Goal: Task Accomplishment & Management: Use online tool/utility

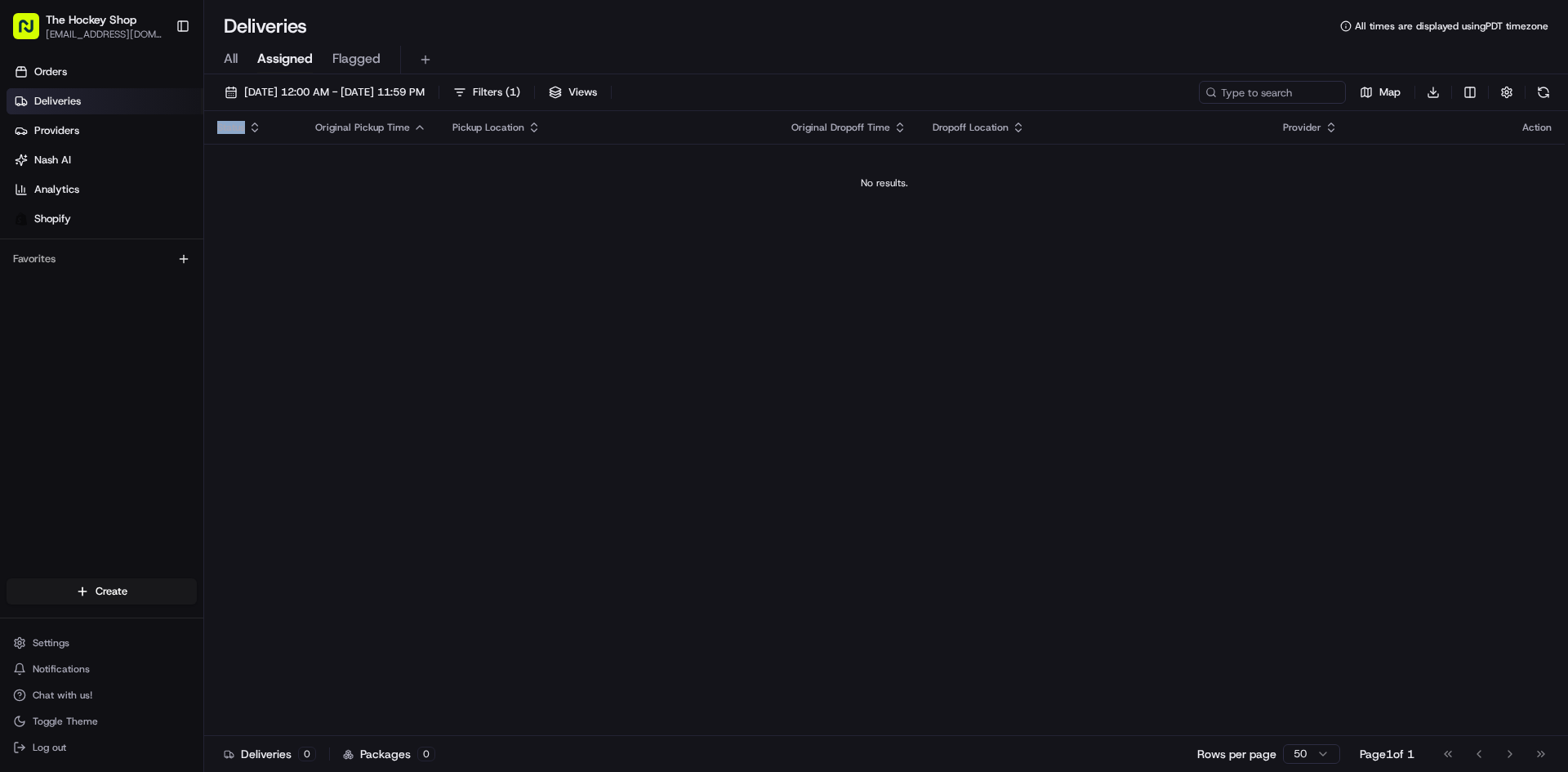
click at [343, 236] on div "Status Original Pickup Time Pickup Location Original Dropoff Time Dropoff Locat…" at bounding box center [885, 424] width 1361 height 625
click at [75, 81] on link "Orders" at bounding box center [105, 71] width 197 height 26
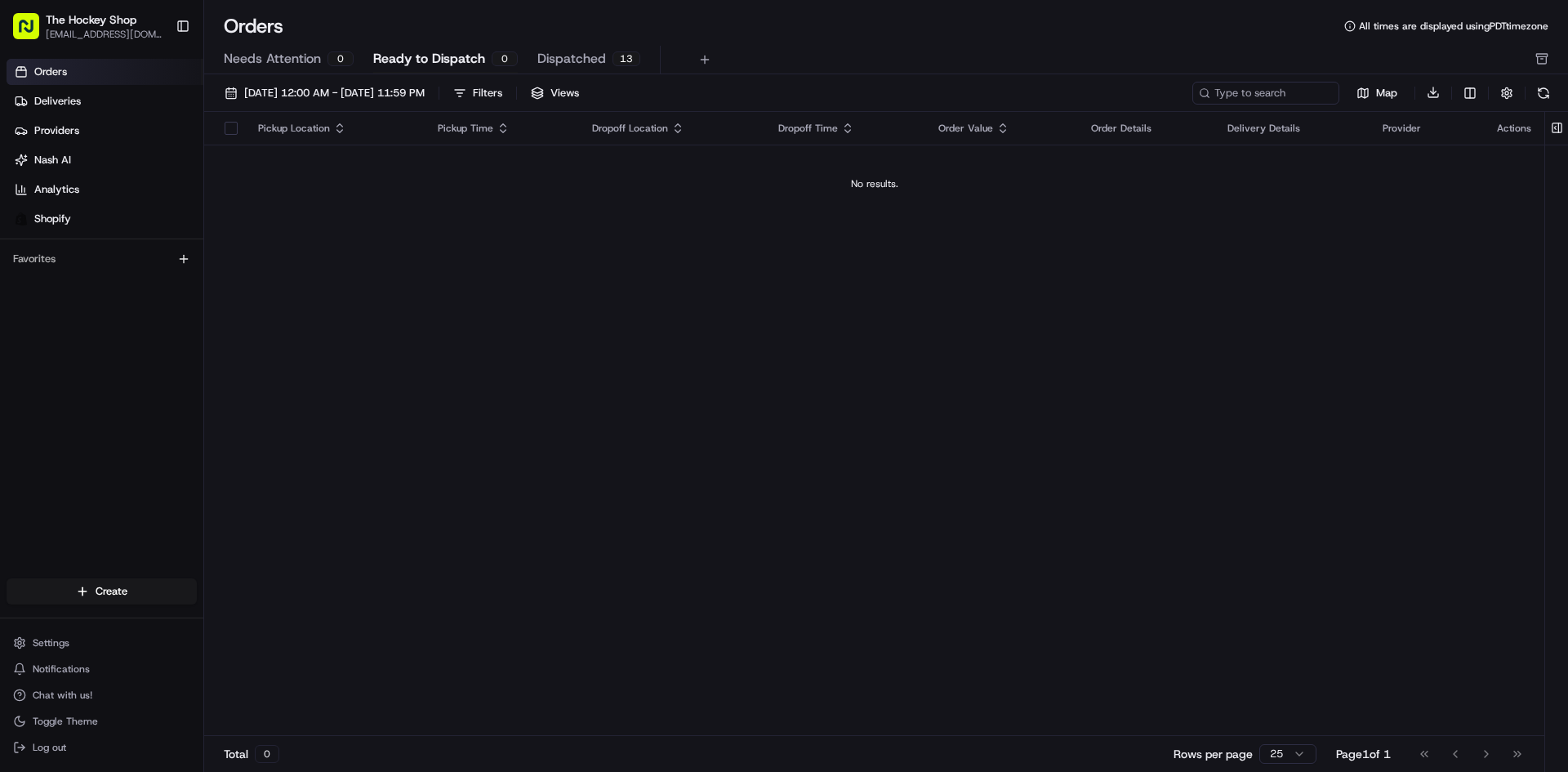
click at [127, 78] on link "Orders" at bounding box center [105, 71] width 197 height 26
click at [129, 95] on link "Deliveries" at bounding box center [105, 101] width 197 height 26
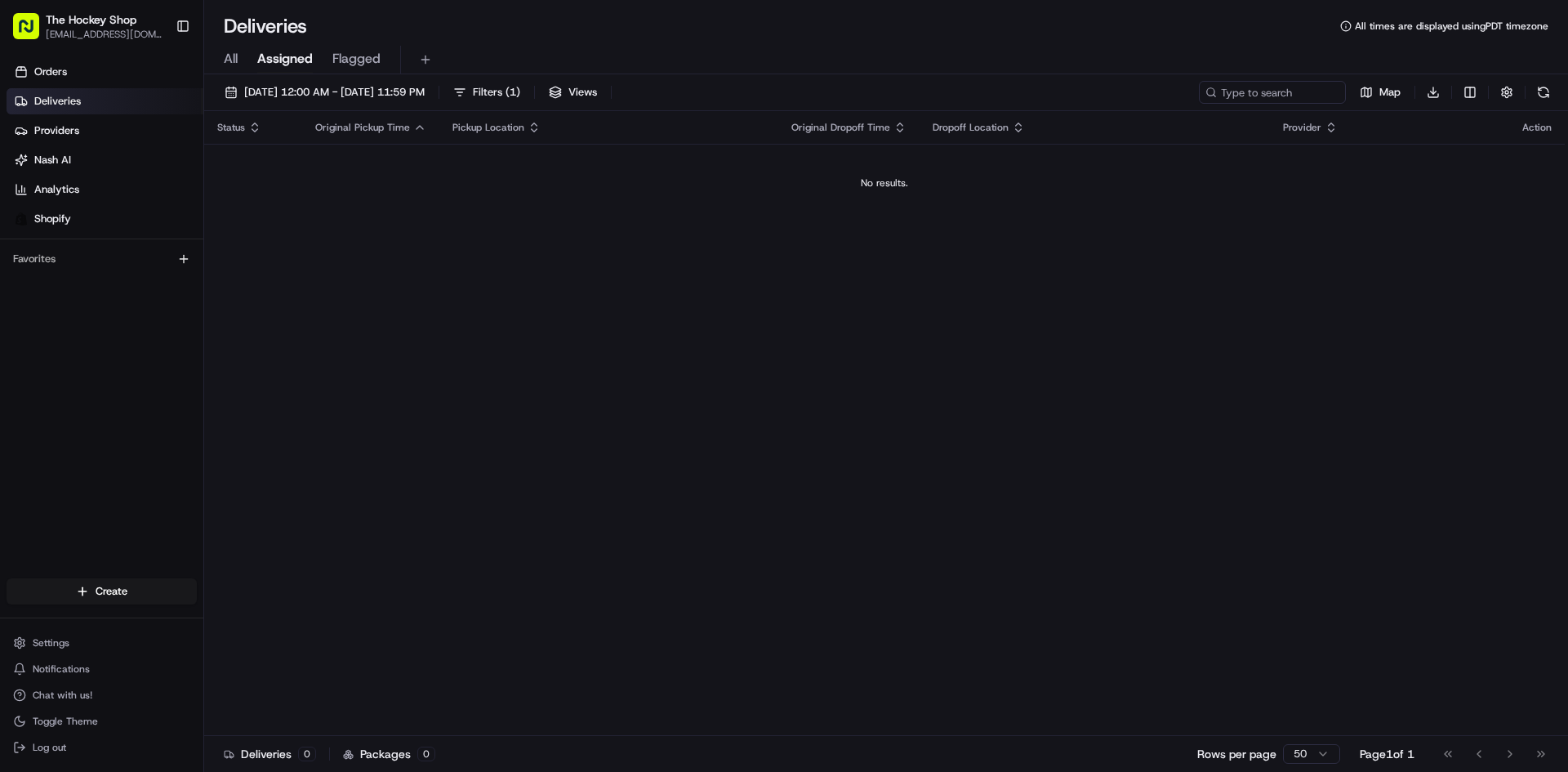
click at [244, 61] on div "All Assigned Flagged" at bounding box center [886, 60] width 1363 height 29
click at [237, 60] on span "All" at bounding box center [230, 58] width 14 height 20
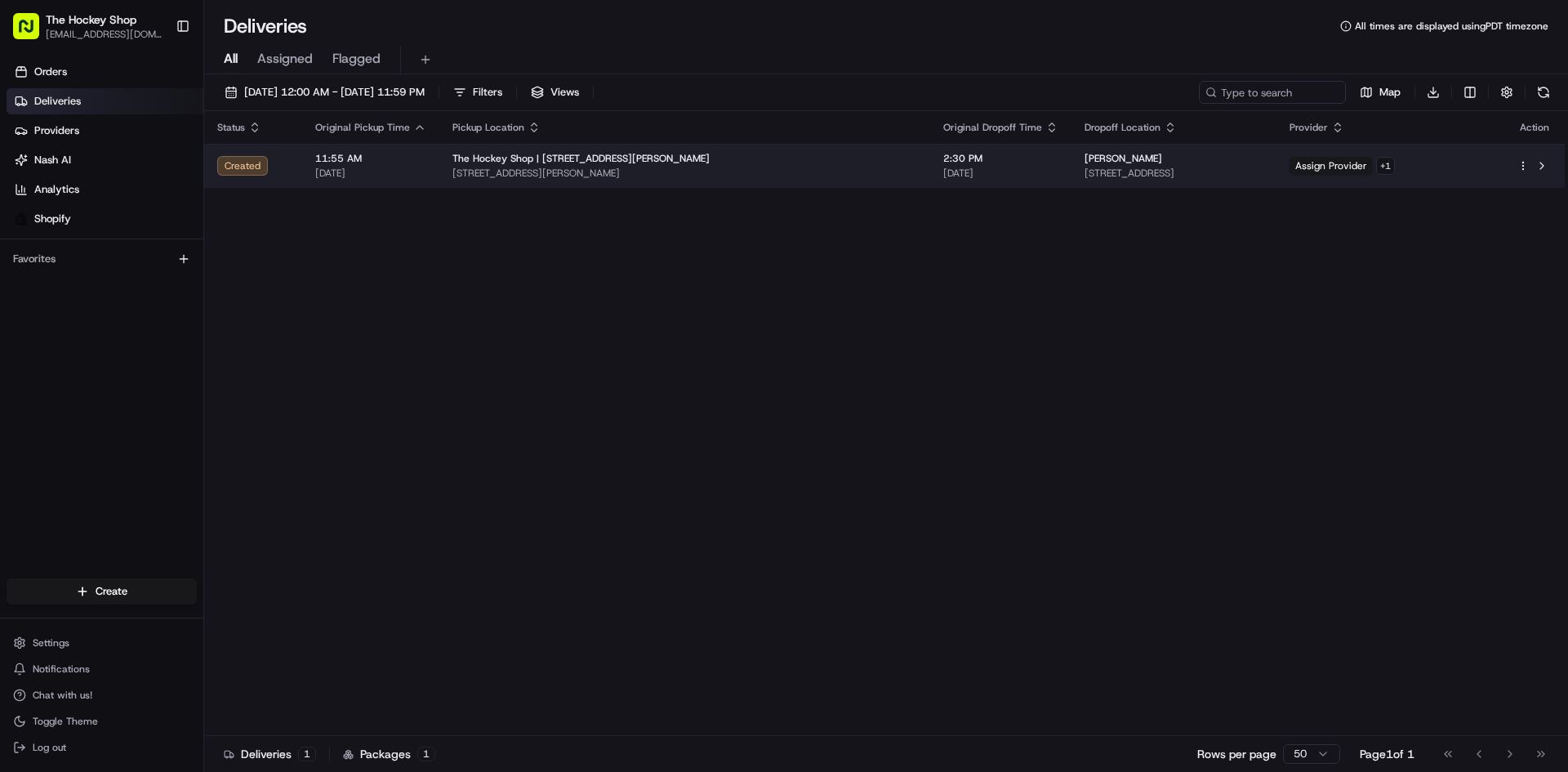
click at [304, 165] on td "11:55 AM 08/21/2025" at bounding box center [371, 166] width 137 height 44
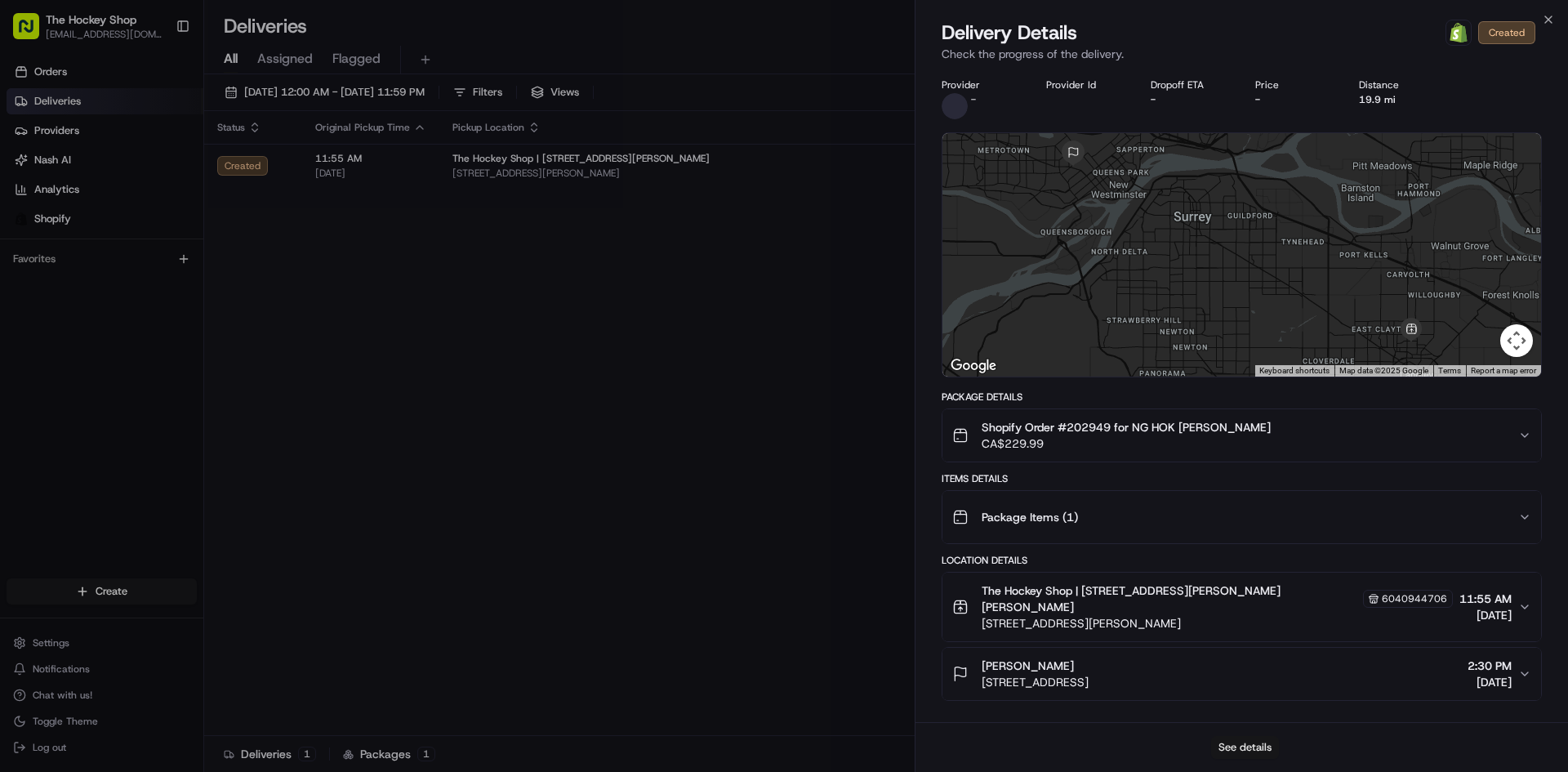
click at [1246, 746] on button "See details" at bounding box center [1245, 747] width 68 height 23
click at [1201, 426] on span "Shopify Order #202949 for NG HOK [PERSON_NAME]" at bounding box center [1127, 426] width 289 height 16
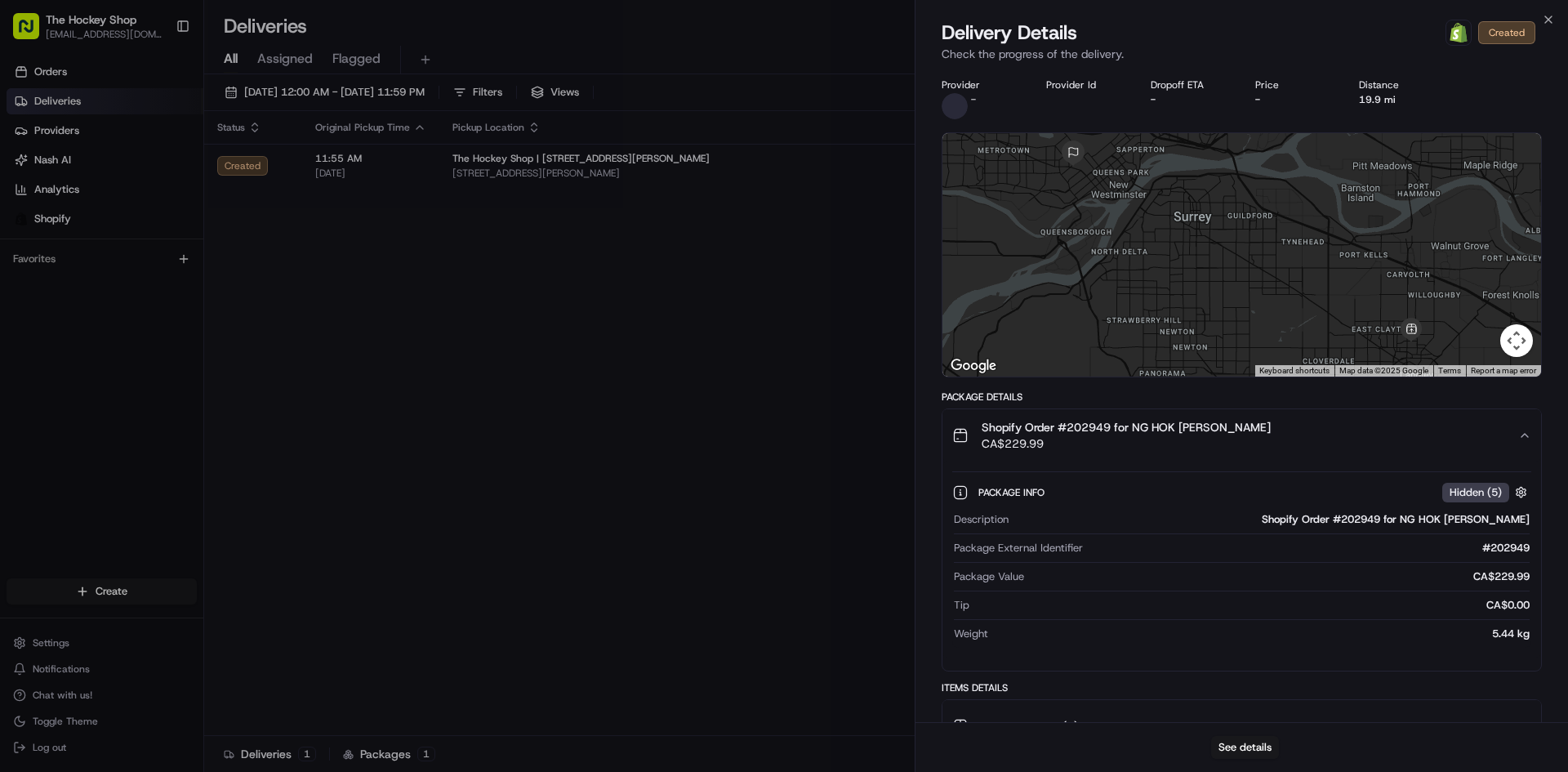
click at [1201, 426] on span "Shopify Order #202949 for NG HOK [PERSON_NAME]" at bounding box center [1127, 426] width 289 height 16
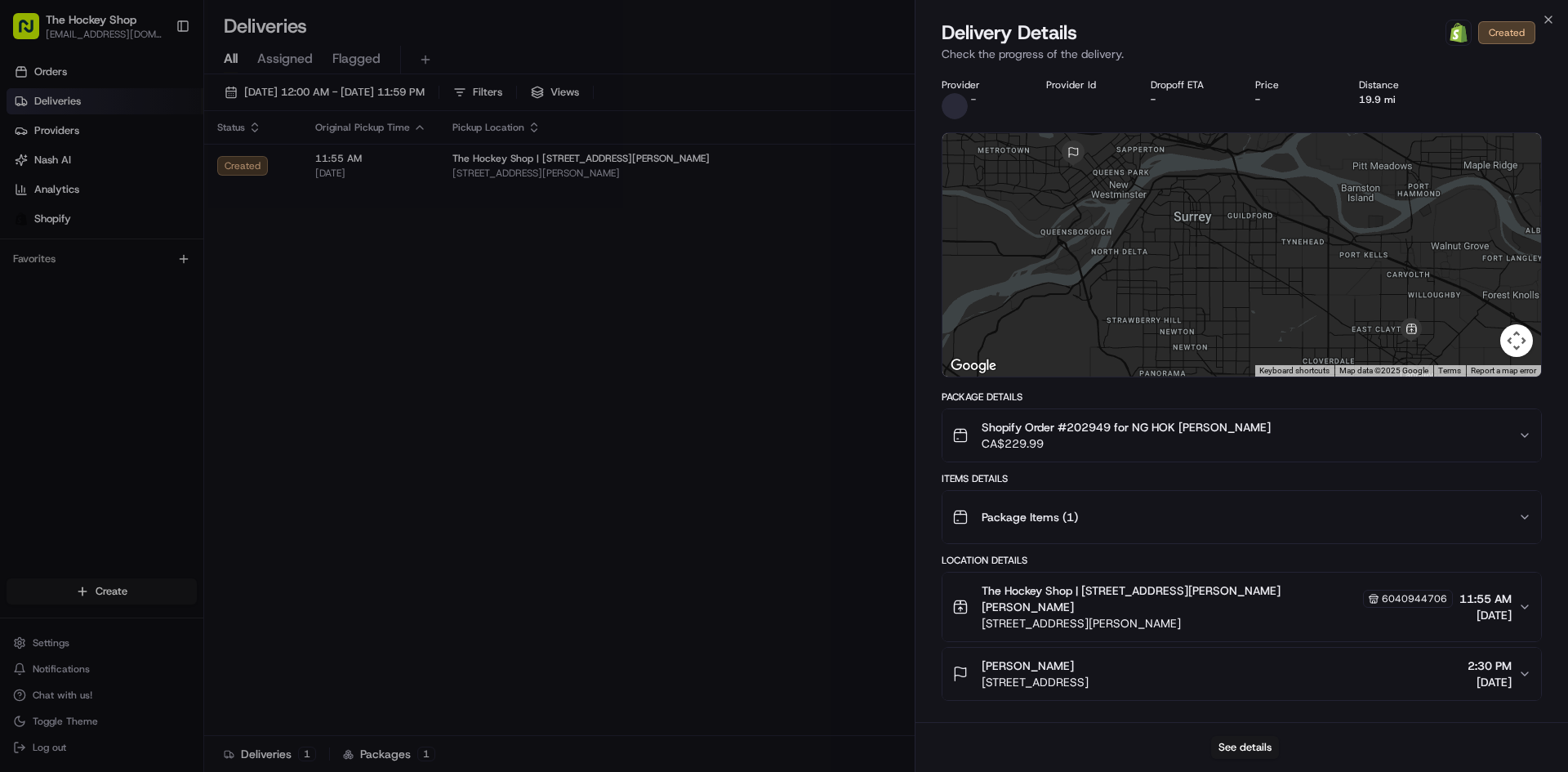
click at [1227, 481] on div "Items Details" at bounding box center [1242, 479] width 600 height 13
click at [1235, 499] on button "Package Items ( 1 )" at bounding box center [1241, 517] width 598 height 52
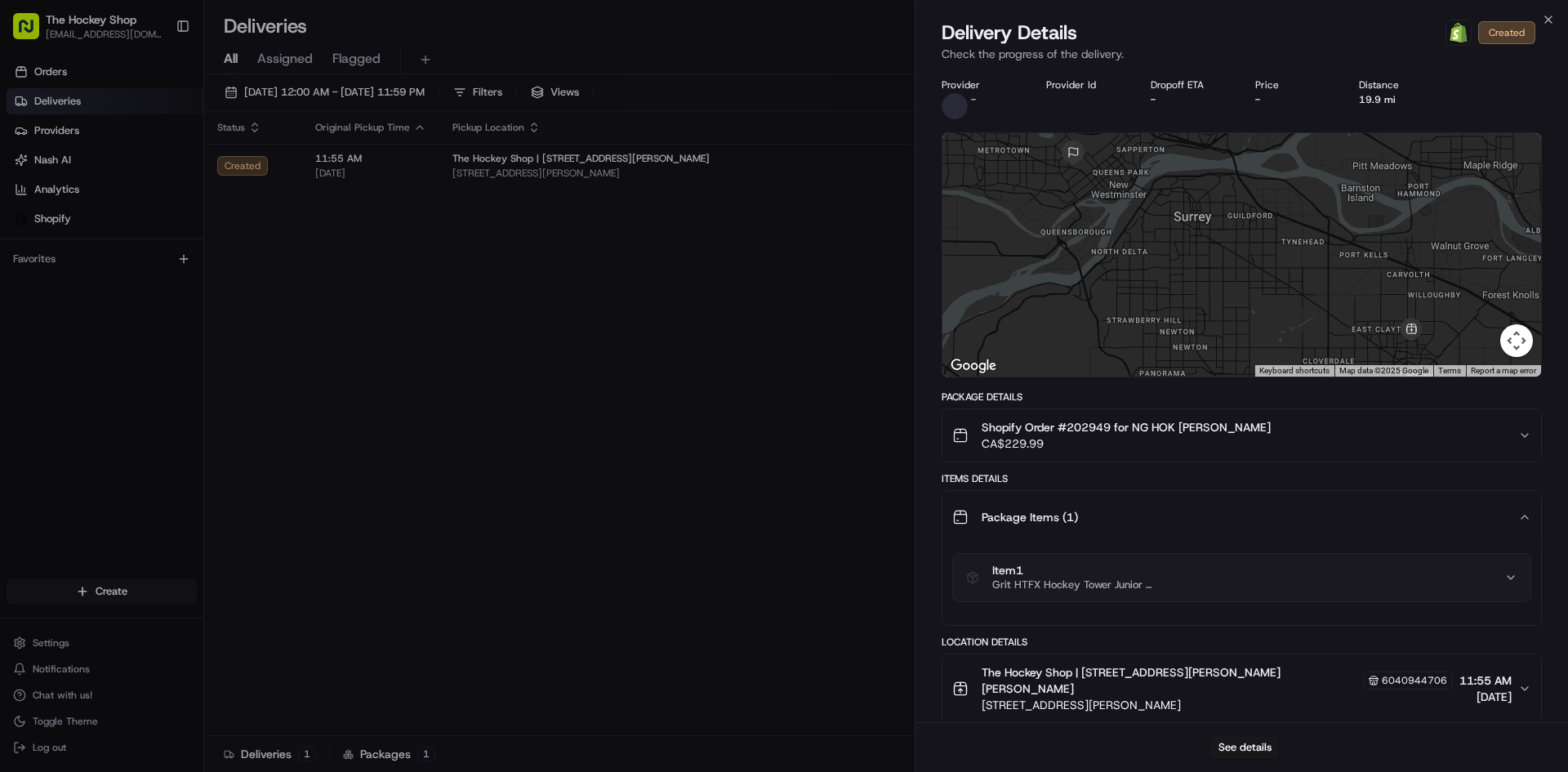
click at [1236, 499] on button "Package Items ( 1 )" at bounding box center [1241, 517] width 598 height 52
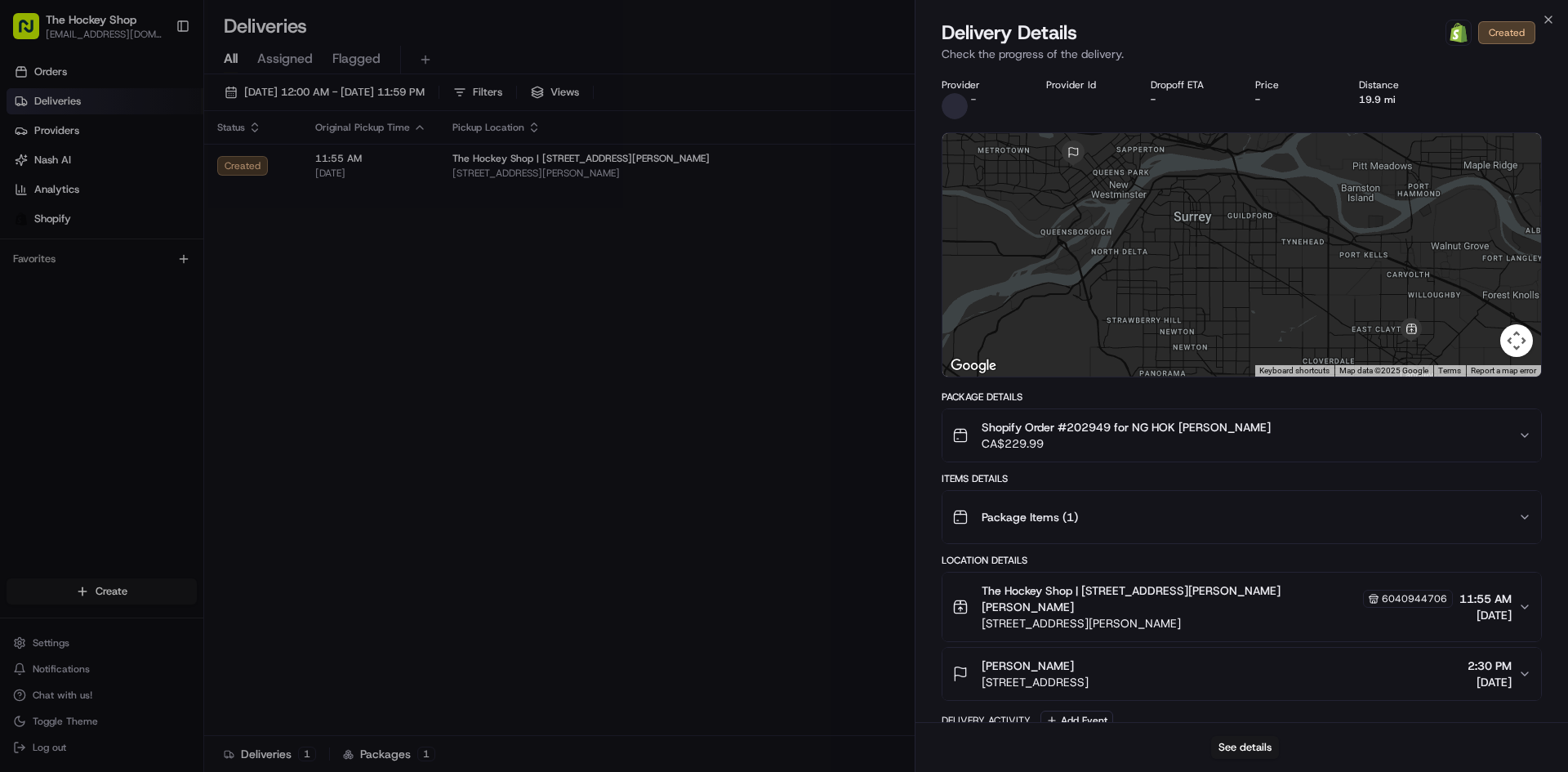
click at [1166, 506] on div "Package Items ( 1 )" at bounding box center [1235, 517] width 566 height 32
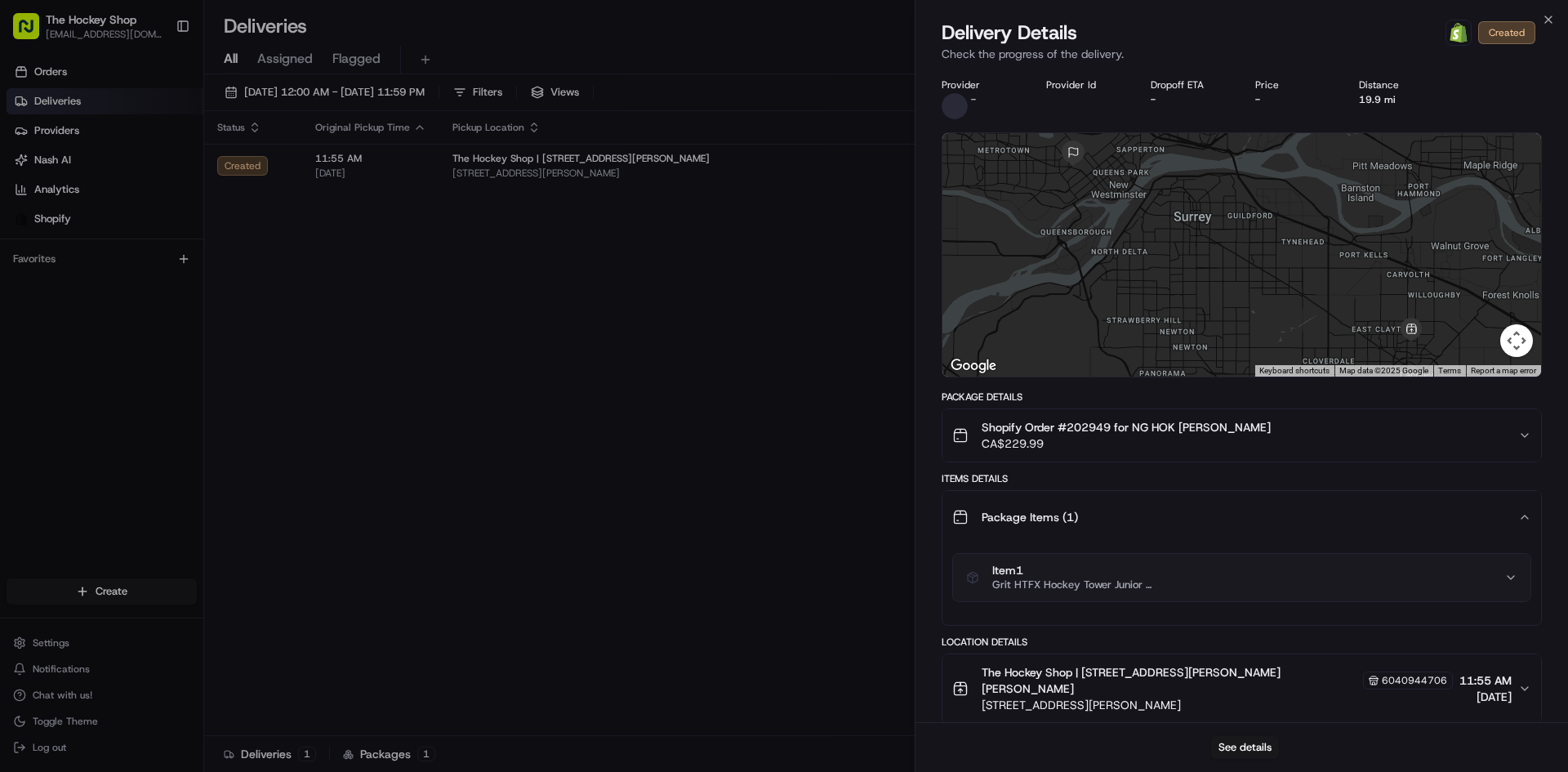
click at [1166, 506] on div "Package Items ( 1 )" at bounding box center [1235, 517] width 566 height 32
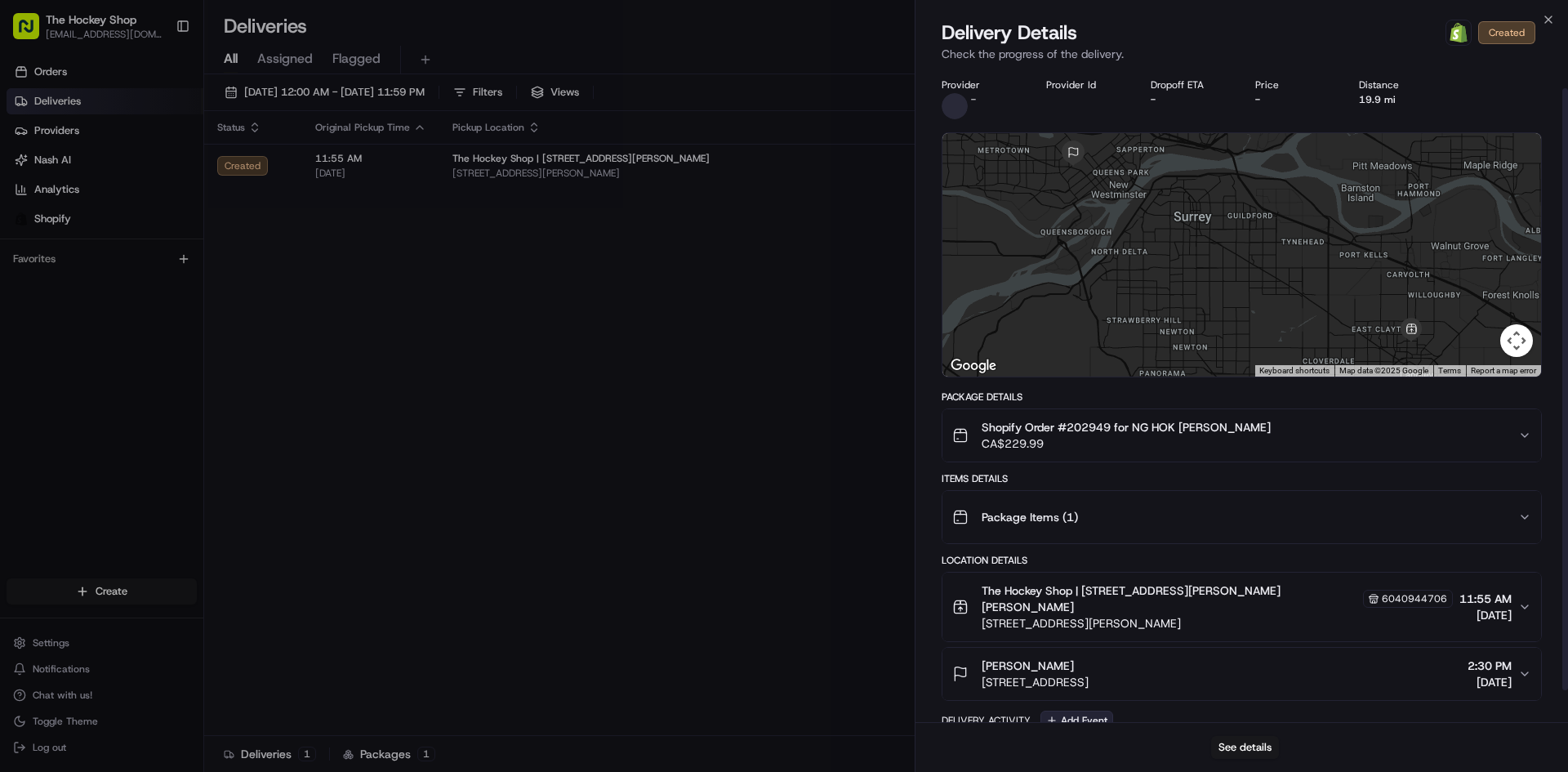
scroll to position [55, 0]
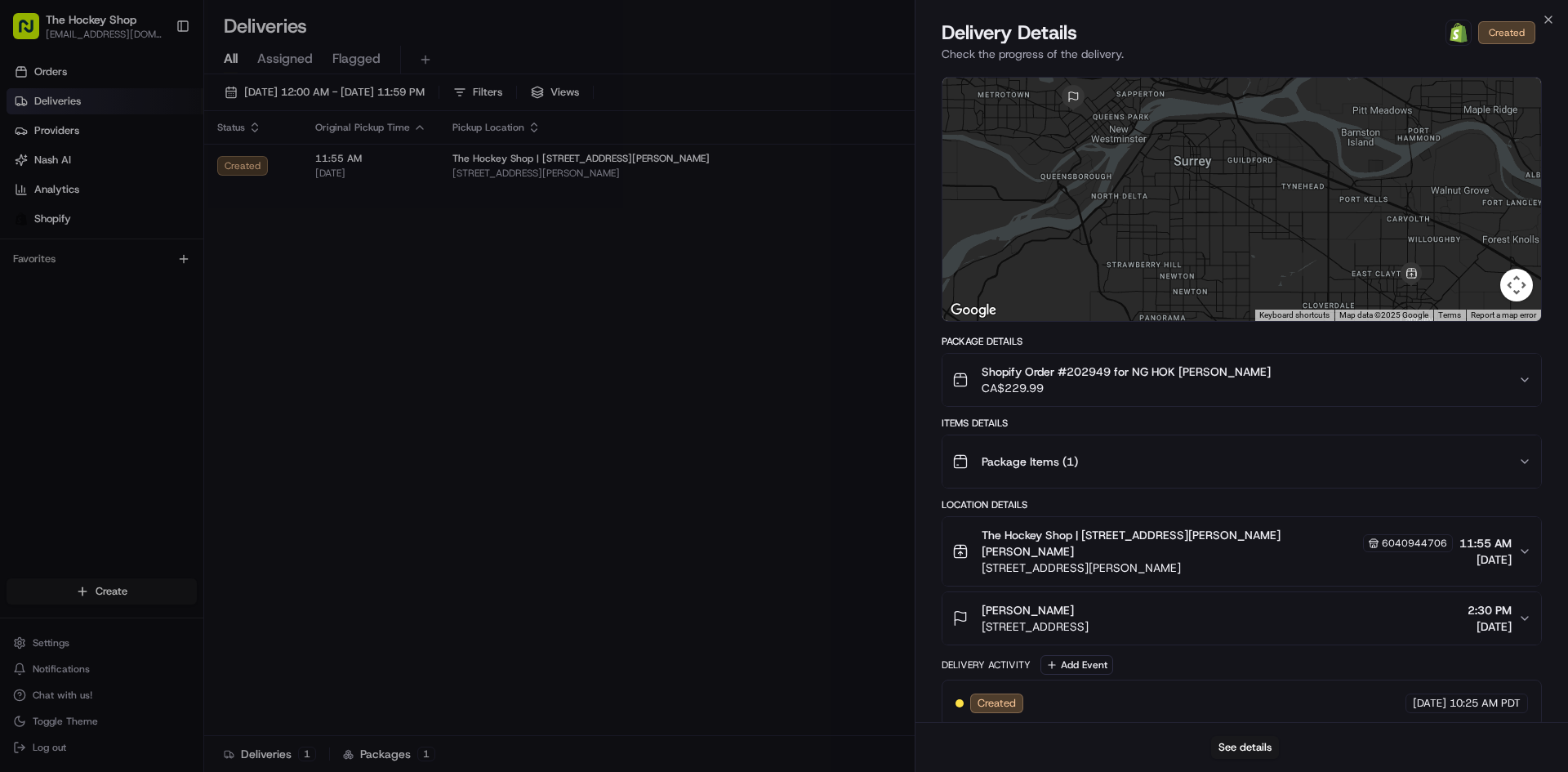
click at [1006, 696] on span "Created" at bounding box center [996, 703] width 38 height 14
click at [960, 700] on div at bounding box center [959, 703] width 9 height 9
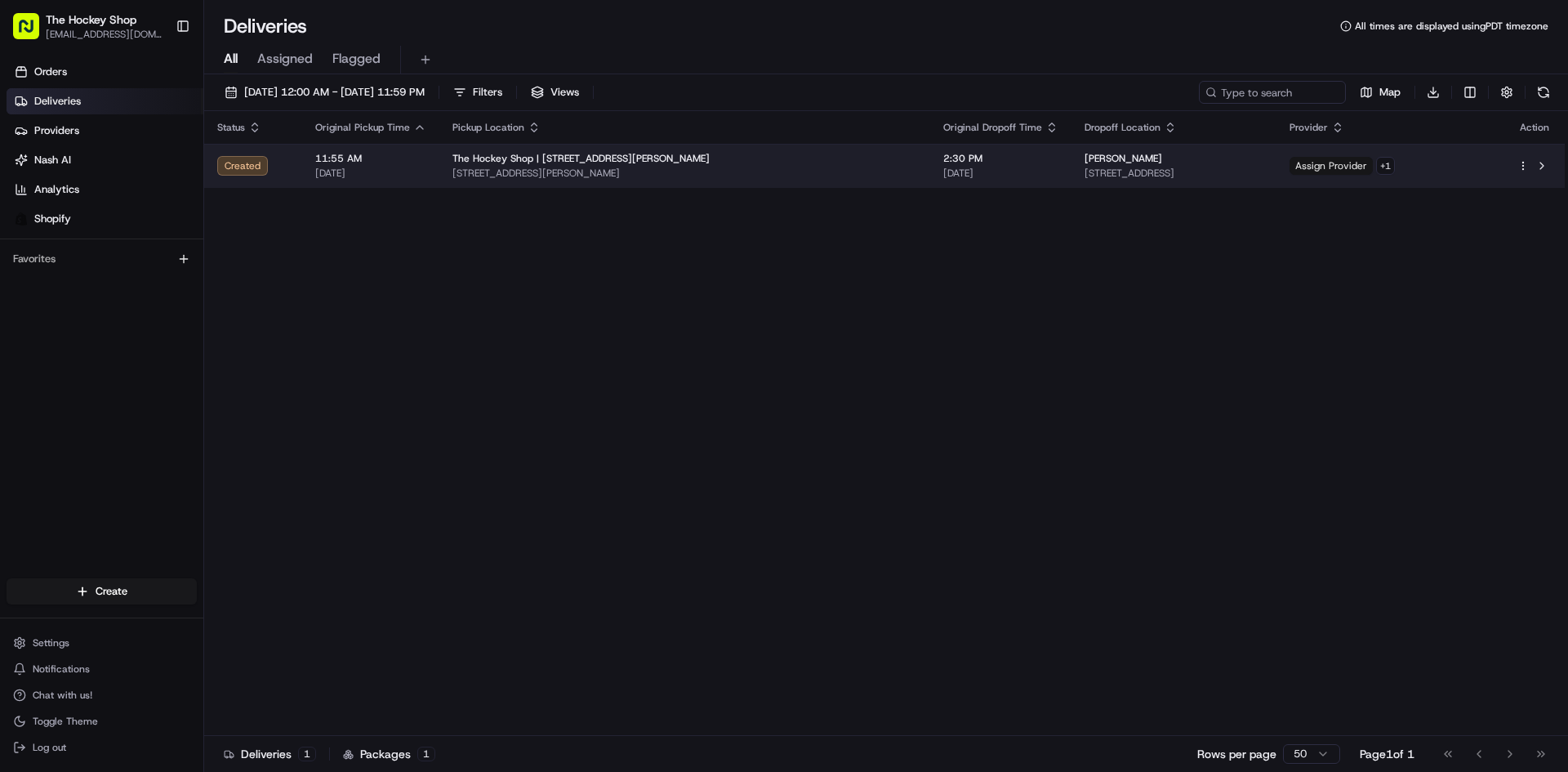
click at [1373, 167] on span "Assign Provider" at bounding box center [1331, 166] width 84 height 18
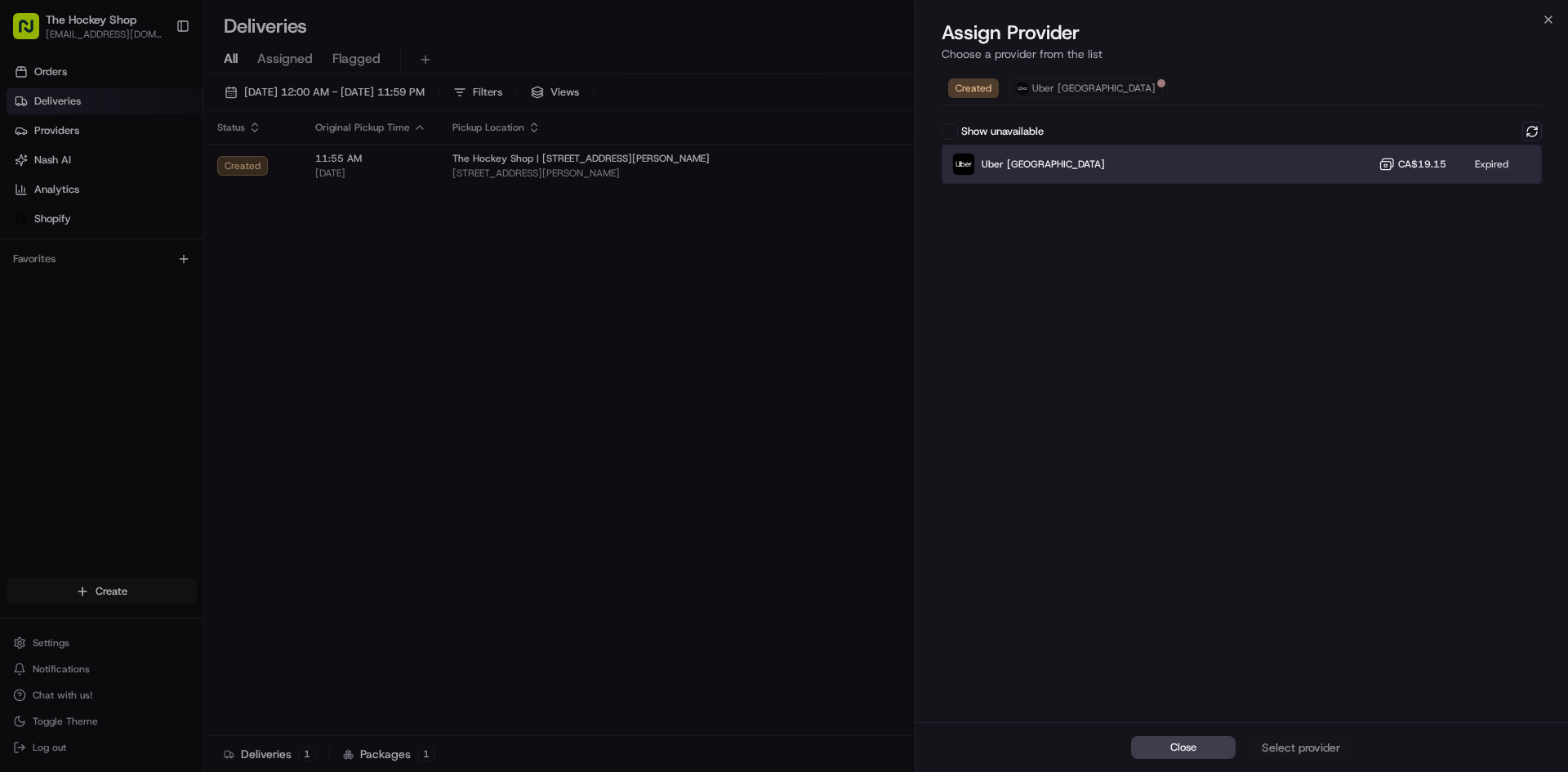
click at [1212, 167] on div "Uber Canada CA$19.15 Expired" at bounding box center [1242, 164] width 600 height 39
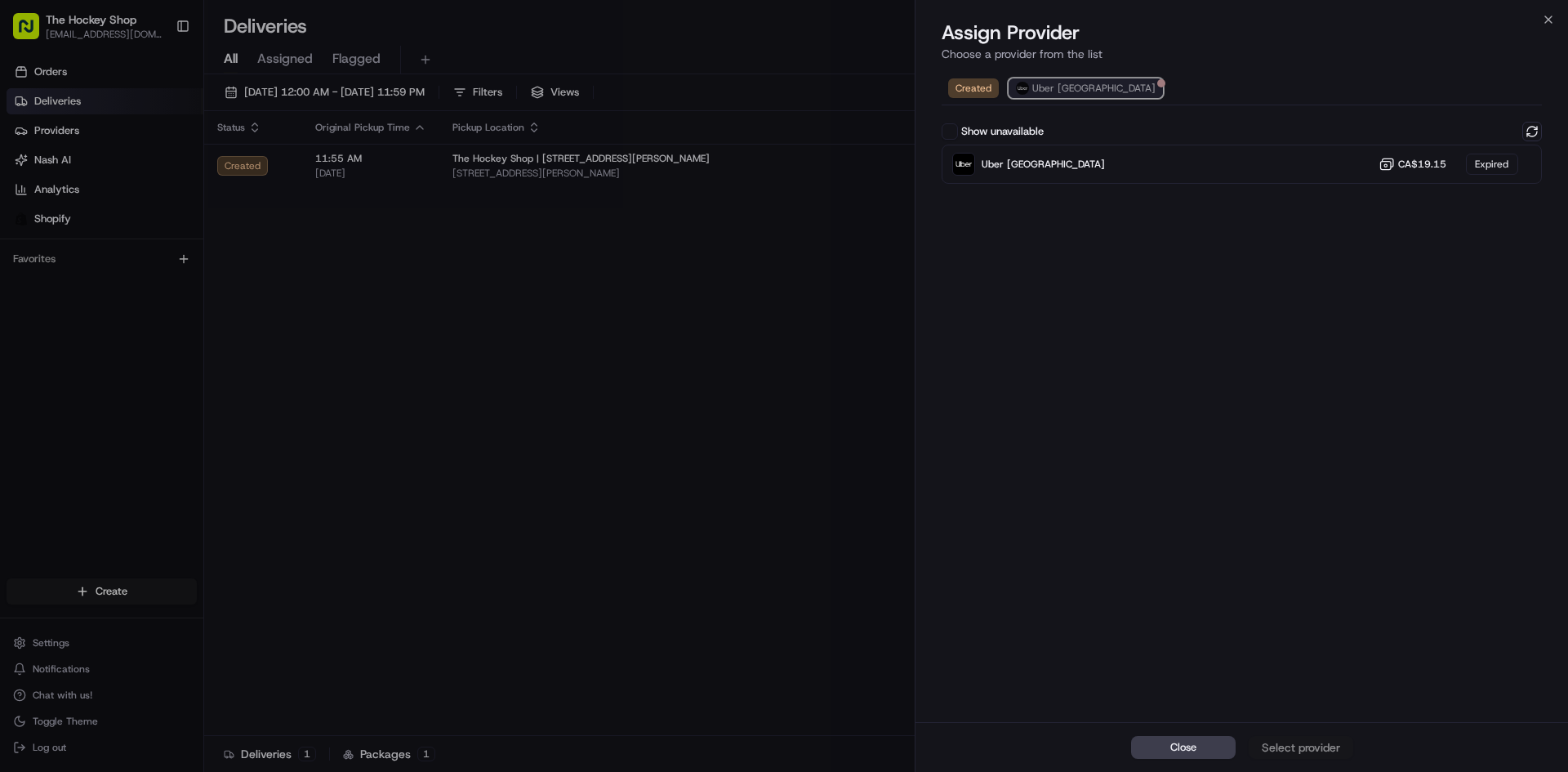
click at [1060, 87] on span "Uber [GEOGRAPHIC_DATA]" at bounding box center [1094, 89] width 124 height 13
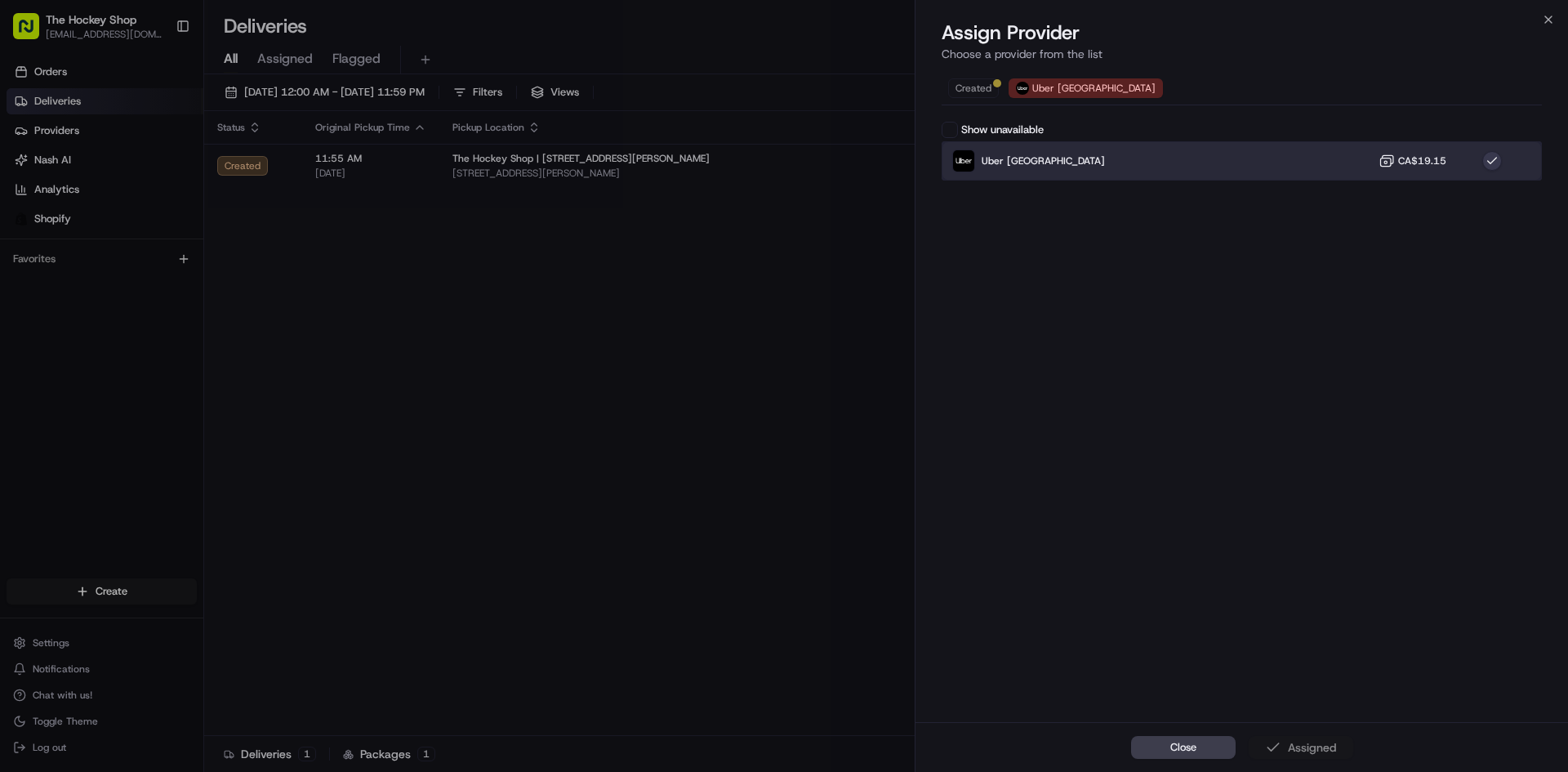
click at [1038, 149] on div "Uber [GEOGRAPHIC_DATA]" at bounding box center [1029, 161] width 152 height 23
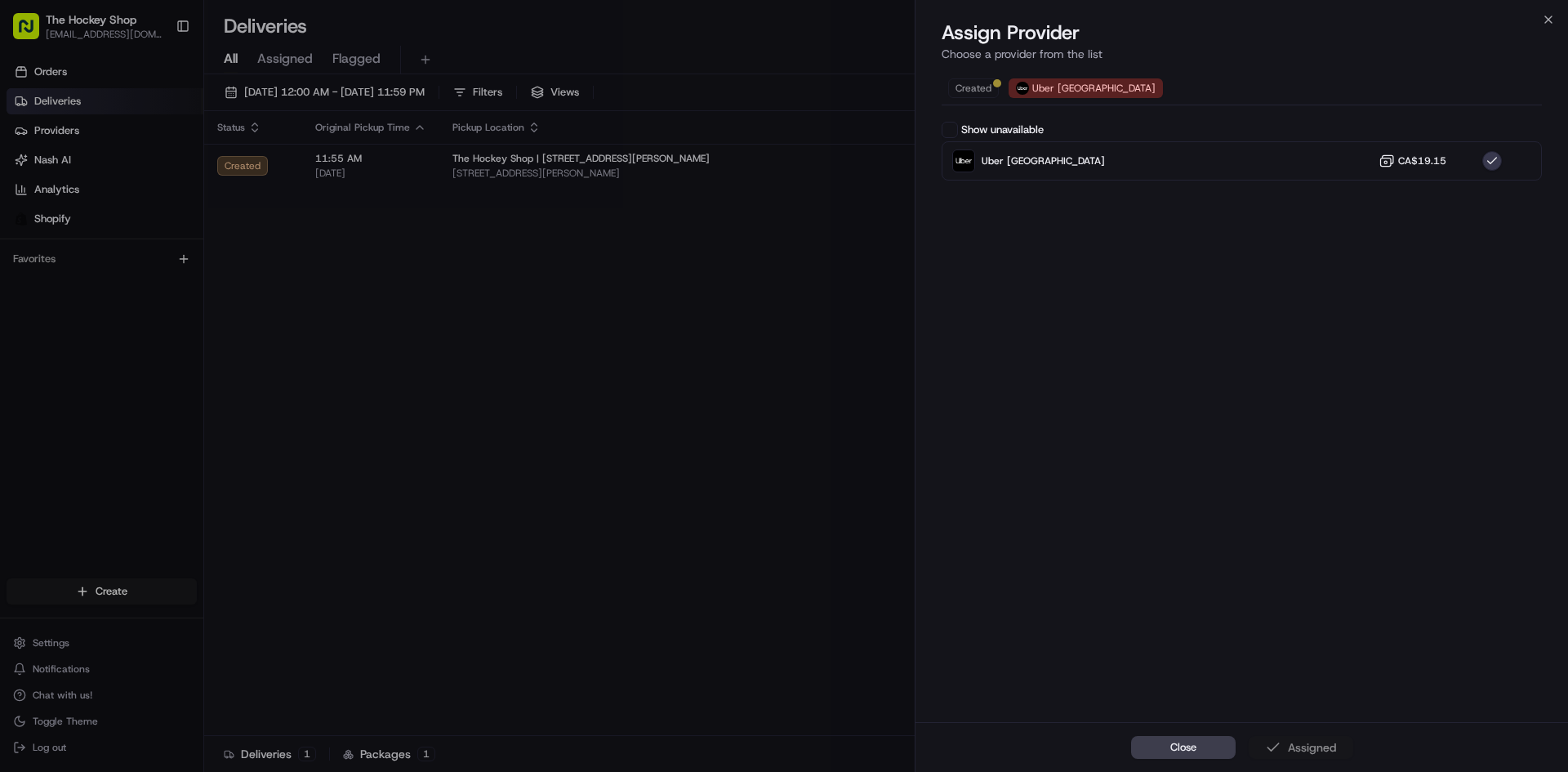
click at [1328, 752] on div "Close Assigned" at bounding box center [1242, 747] width 653 height 49
click at [1209, 742] on button "Close" at bounding box center [1184, 747] width 105 height 23
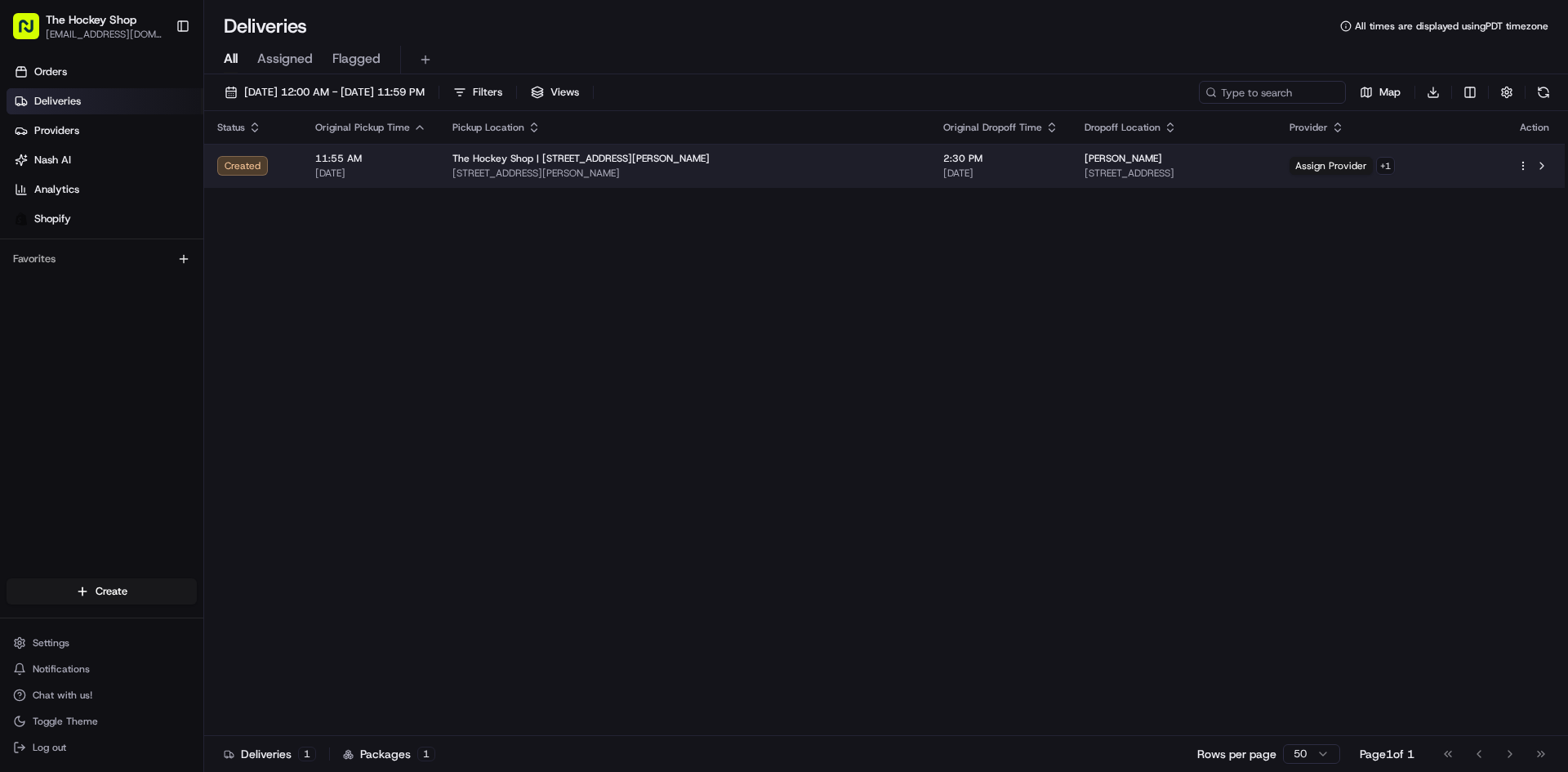
click at [1523, 168] on html "The Hockey Shop mitchellgibbs.18@gmail.com Toggle Sidebar Orders Deliveries Pro…" at bounding box center [784, 386] width 1568 height 772
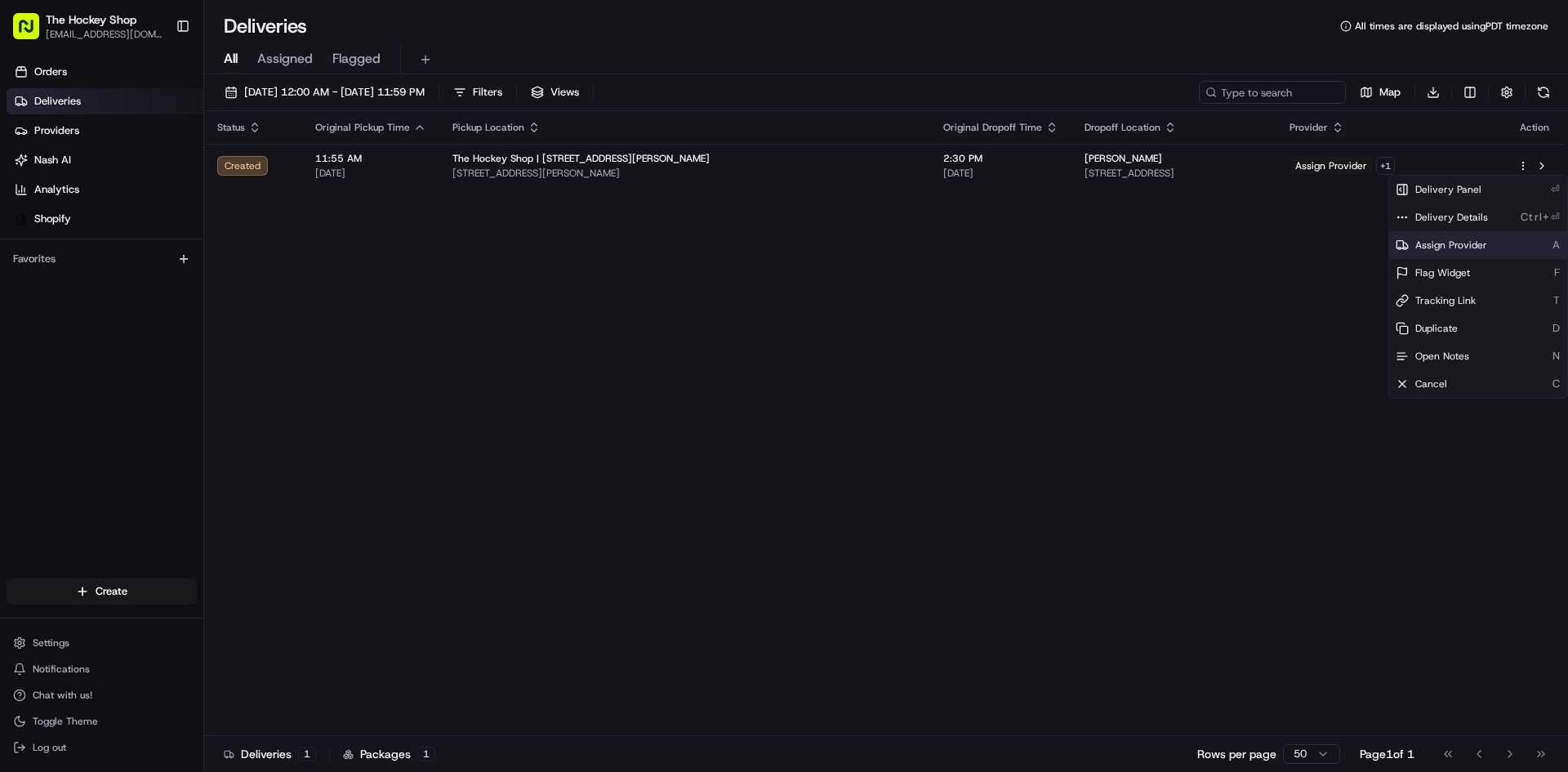
click at [1495, 242] on div "Assign Provider A" at bounding box center [1478, 245] width 178 height 28
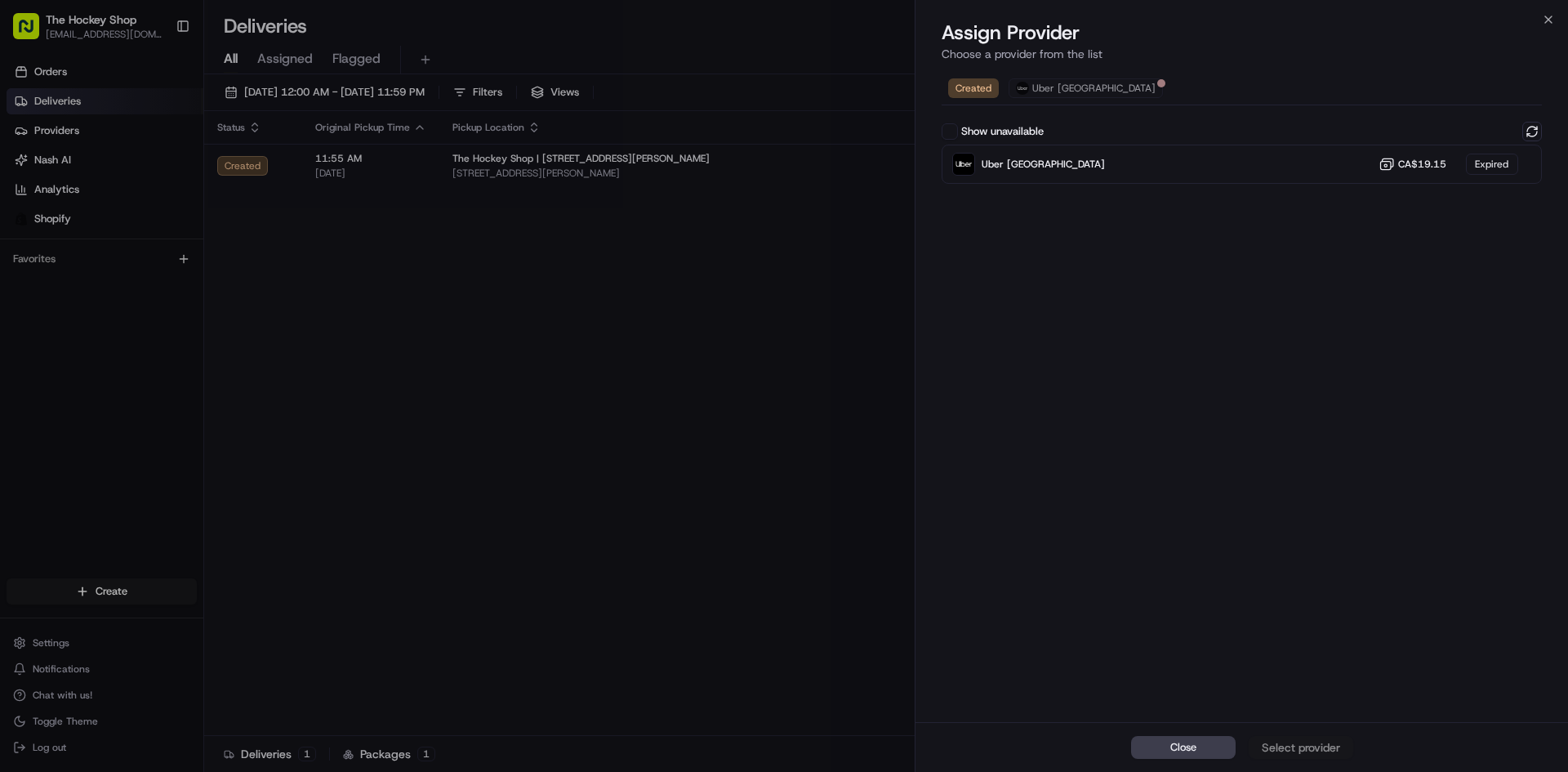
click at [1074, 141] on div "Show unavailable" at bounding box center [1242, 131] width 600 height 20
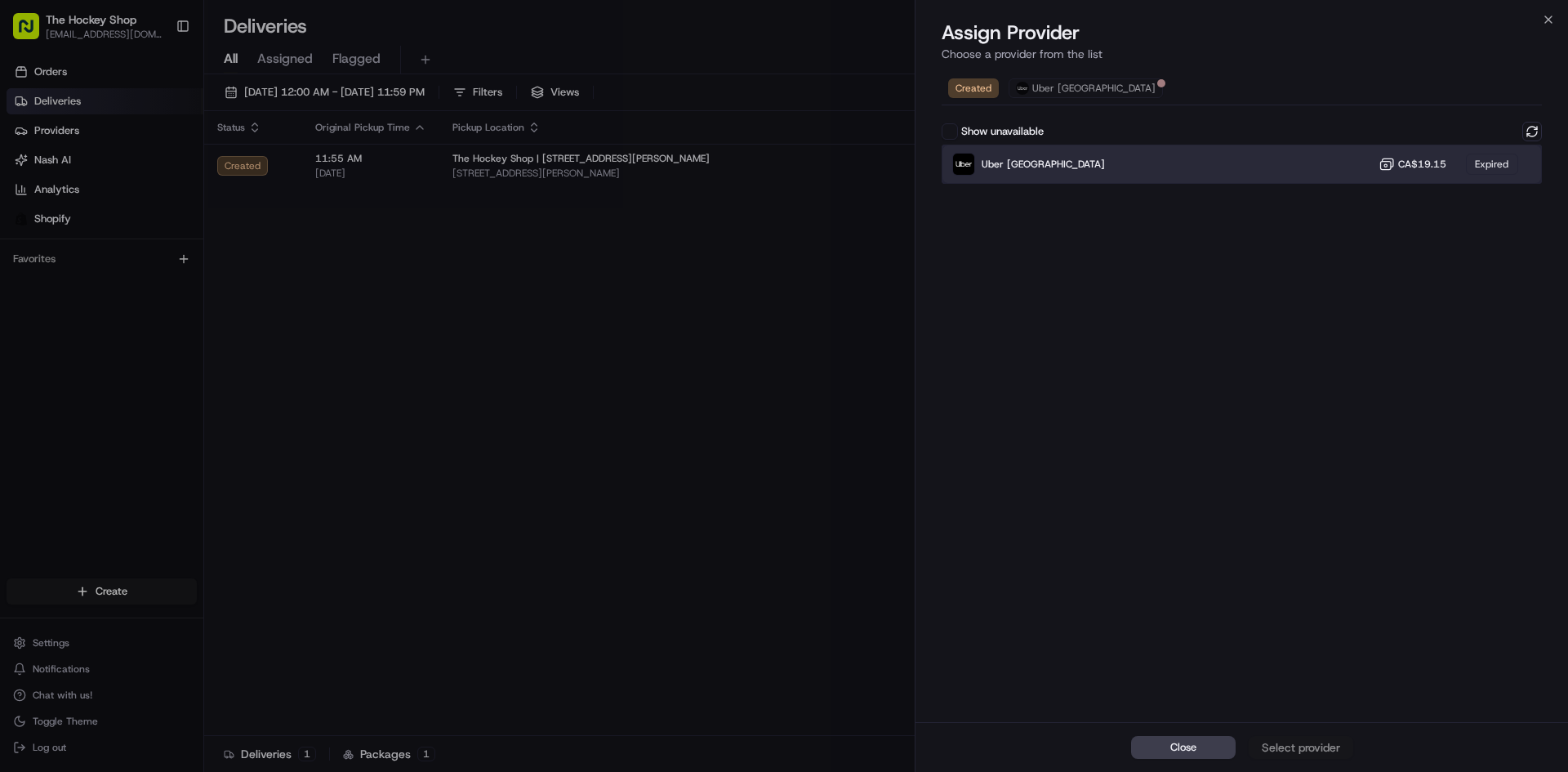
click at [1091, 152] on div "Uber Canada CA$19.15 Expired" at bounding box center [1242, 164] width 600 height 39
click at [1490, 170] on div "Expired" at bounding box center [1491, 164] width 52 height 21
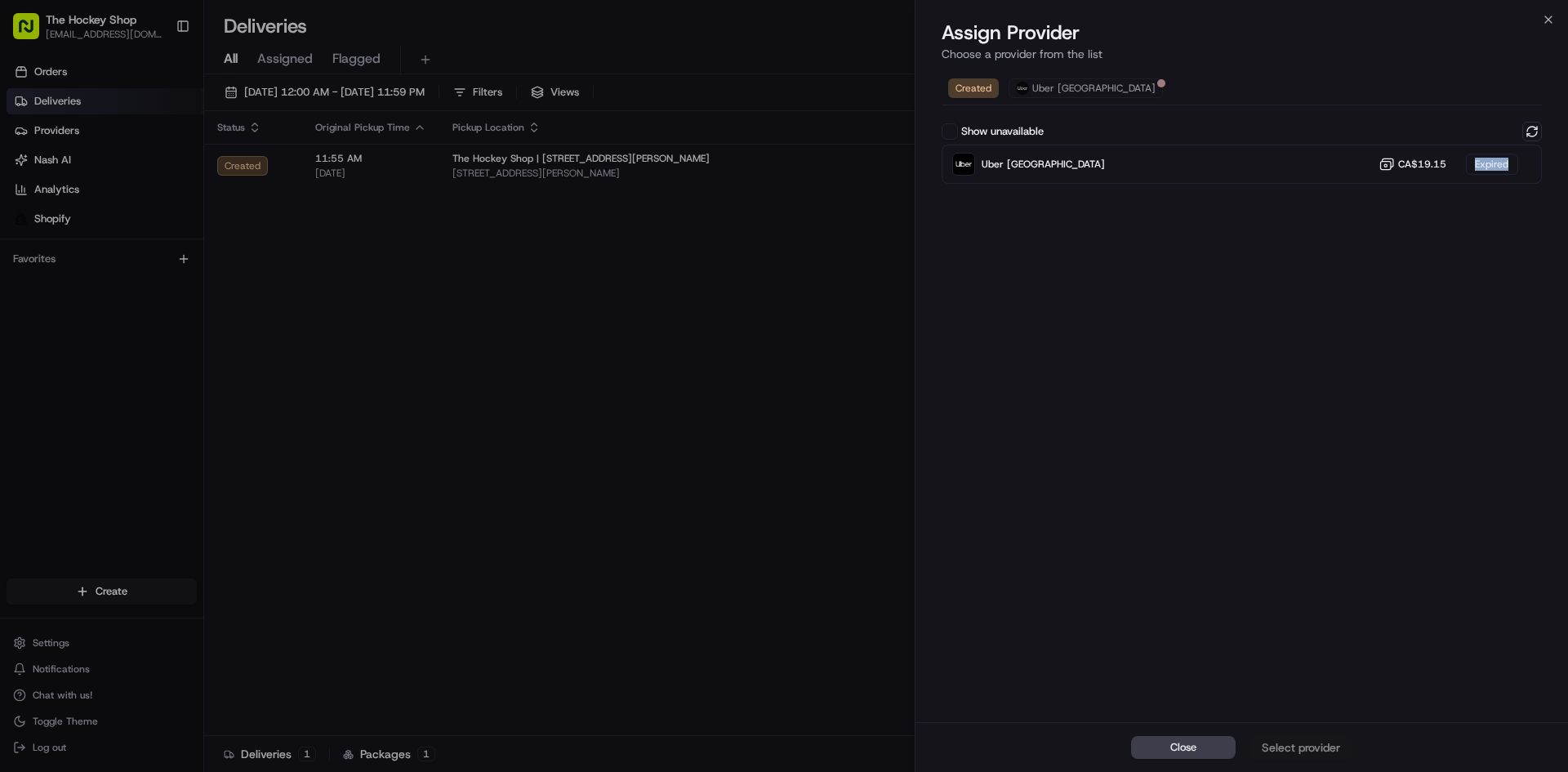
click at [952, 135] on button "Show unavailable" at bounding box center [950, 131] width 16 height 16
click at [1032, 97] on button "Uber [GEOGRAPHIC_DATA]" at bounding box center [1086, 88] width 154 height 20
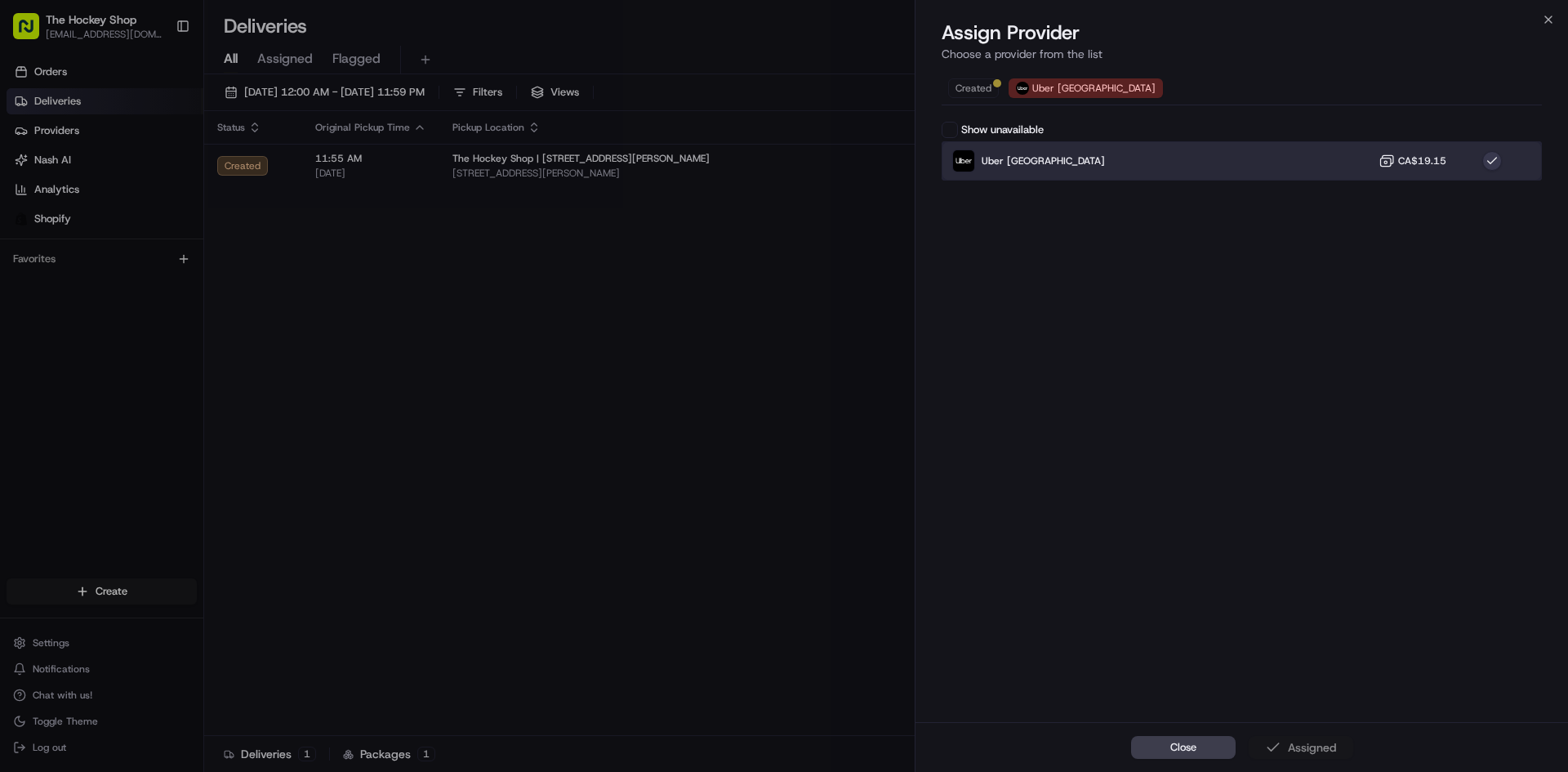
click at [992, 161] on span "Uber [GEOGRAPHIC_DATA]" at bounding box center [1044, 161] width 124 height 13
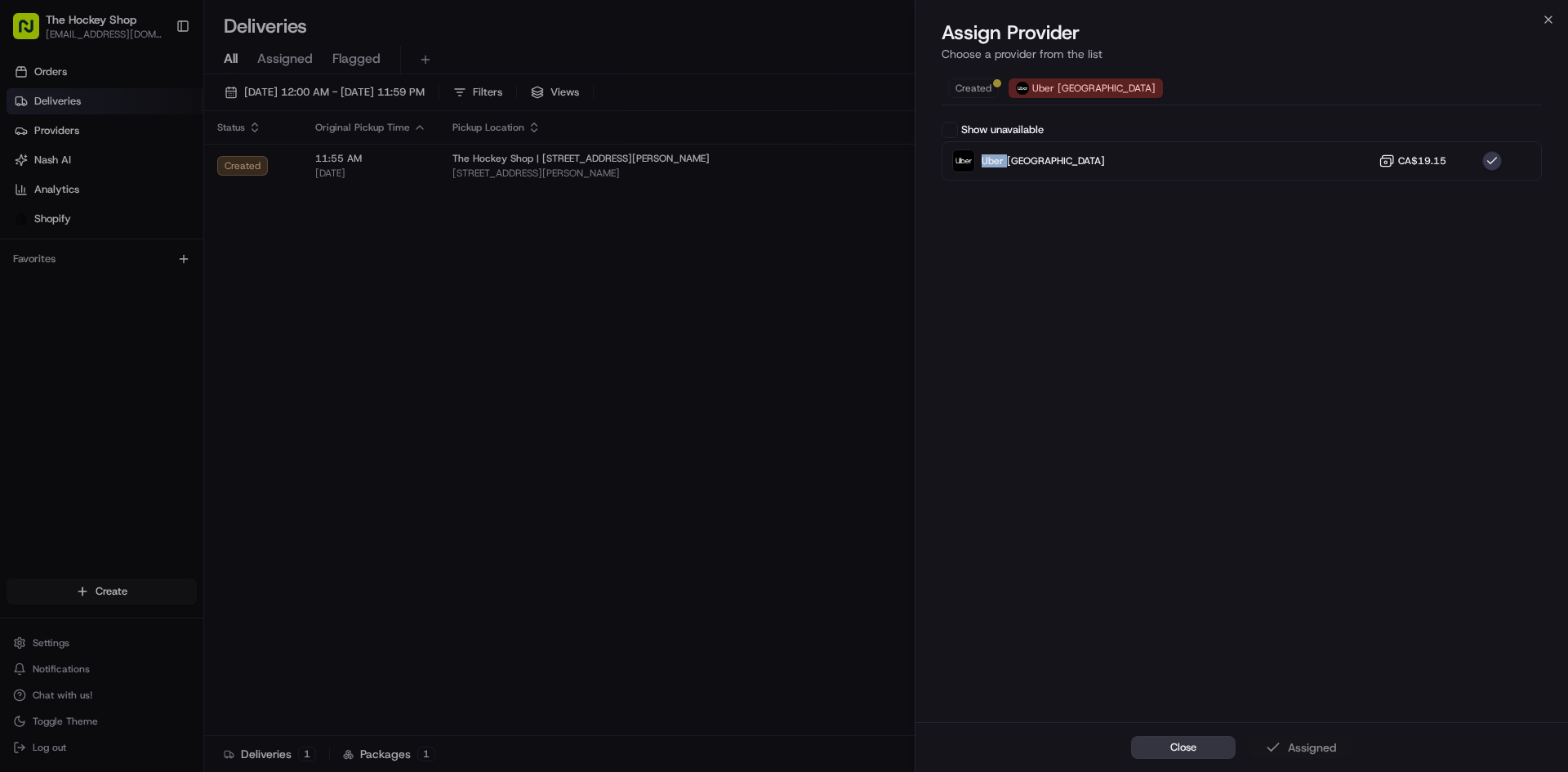
click at [1227, 740] on button "Close" at bounding box center [1184, 747] width 105 height 23
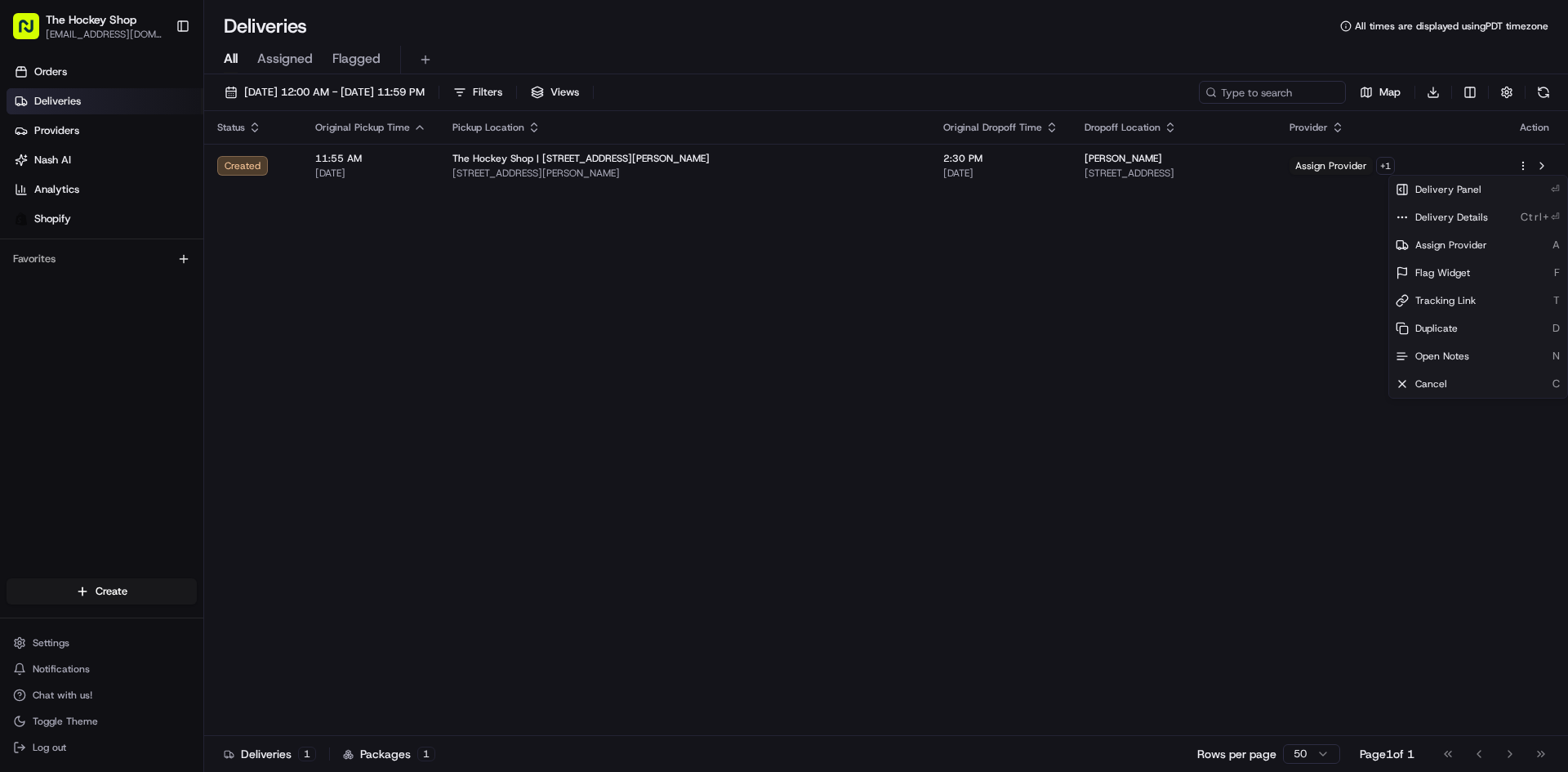
click at [1307, 366] on div "Status Original Pickup Time Pickup Location Original Dropoff Time Dropoff Locat…" at bounding box center [885, 424] width 1361 height 625
